Goal: Information Seeking & Learning: Learn about a topic

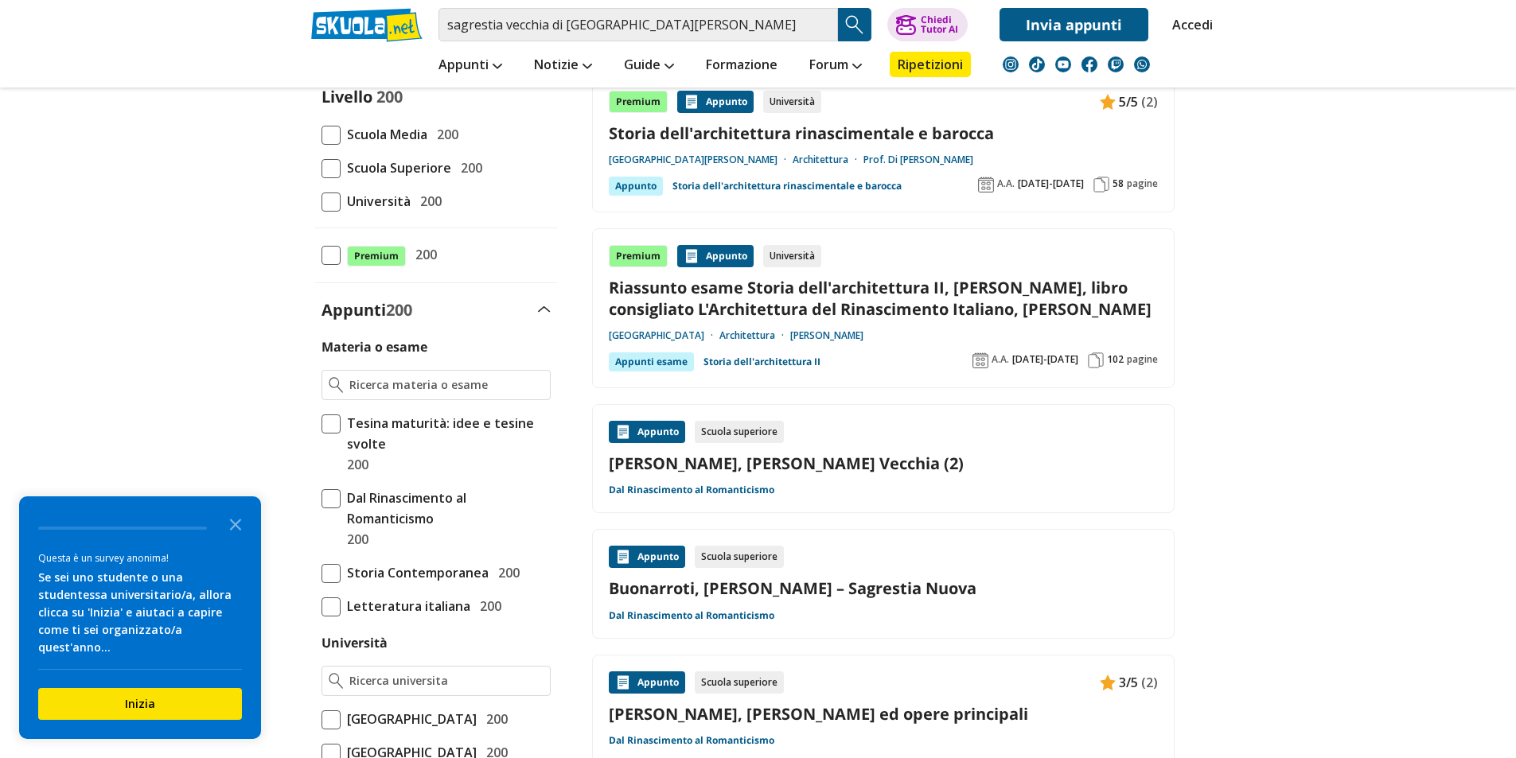
scroll to position [212, 0]
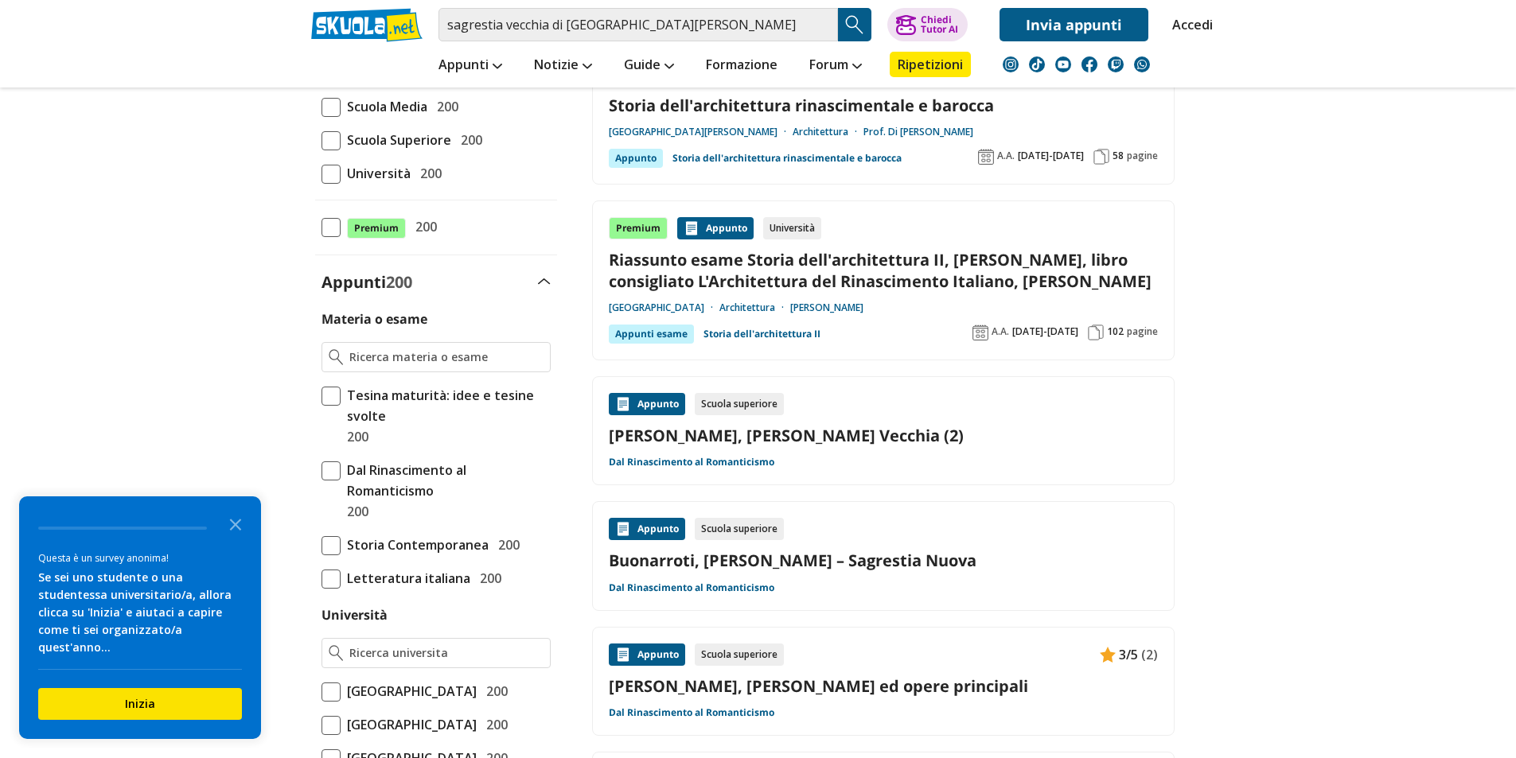
click at [821, 446] on link "[PERSON_NAME], [PERSON_NAME] Vecchia (2)" at bounding box center [883, 435] width 549 height 21
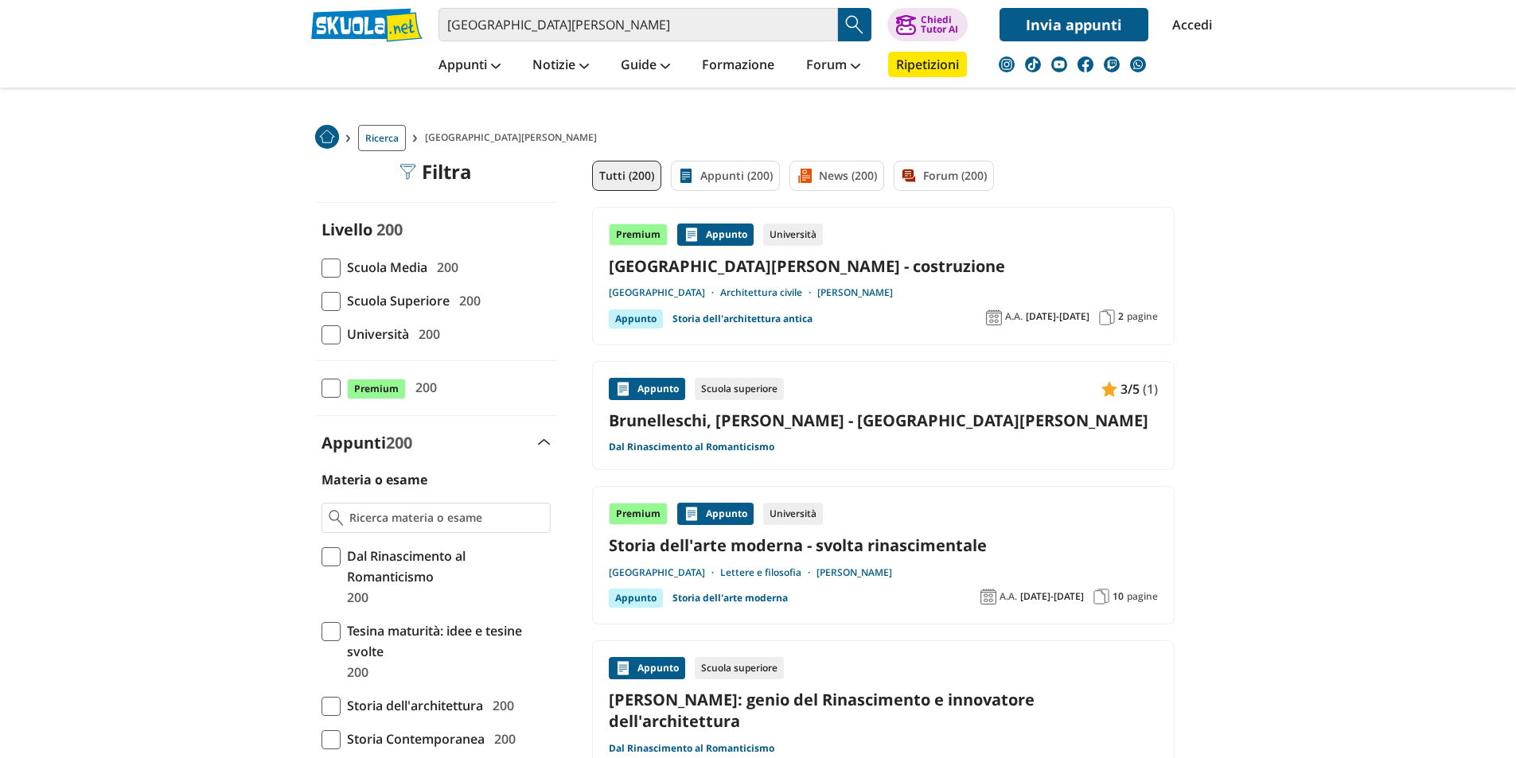
scroll to position [53, 0]
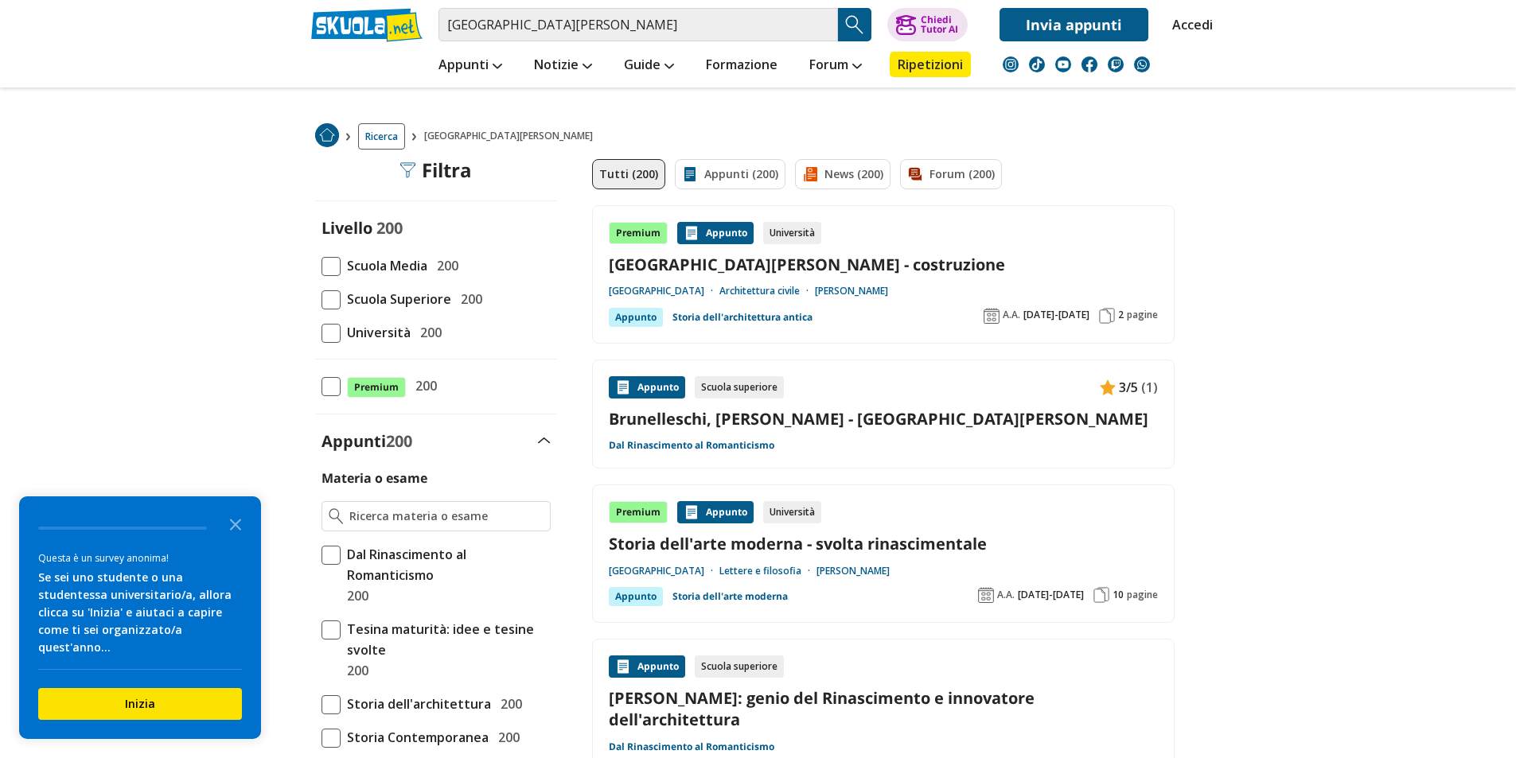
click at [917, 411] on link "Brunelleschi, [PERSON_NAME] - [GEOGRAPHIC_DATA][PERSON_NAME]" at bounding box center [883, 418] width 549 height 21
